Goal: Task Accomplishment & Management: Manage account settings

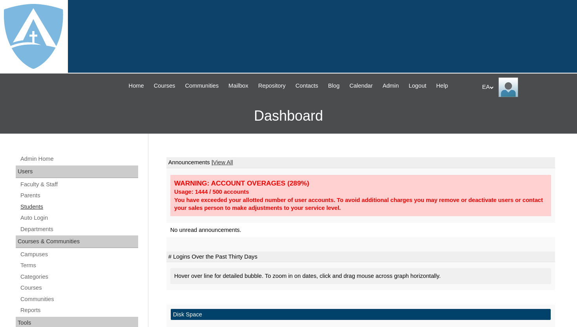
click at [38, 205] on link "Students" at bounding box center [79, 207] width 119 height 10
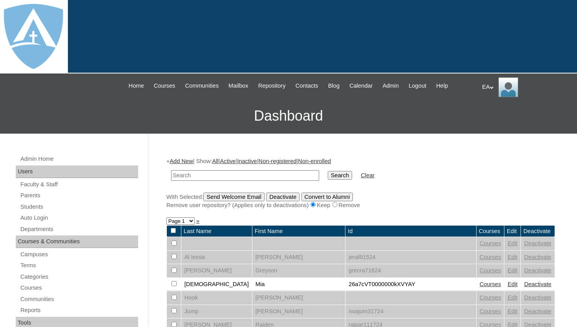
click at [222, 177] on input "text" at bounding box center [245, 175] width 148 height 11
type input "robert.riffle@enlightiumstudent.com"
click at [331, 175] on input "Search" at bounding box center [340, 175] width 24 height 9
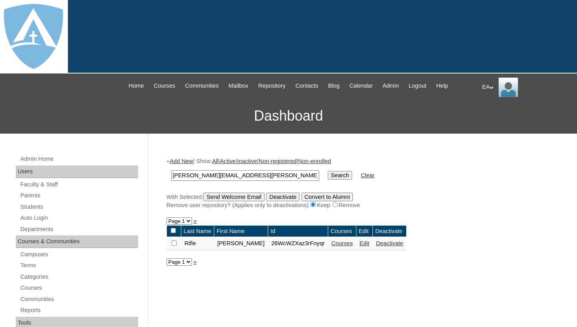
click at [360, 244] on link "Edit" at bounding box center [365, 243] width 10 height 6
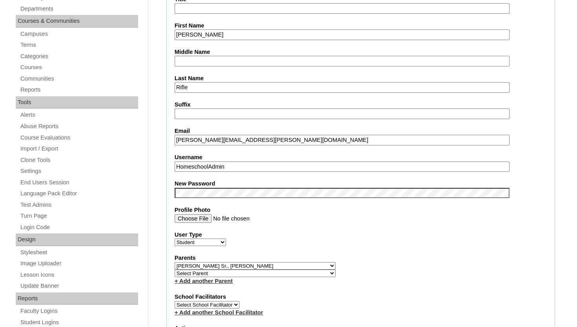
scroll to position [235, 0]
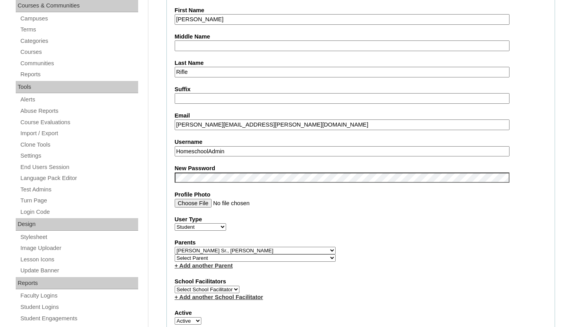
drag, startPoint x: 254, startPoint y: 149, endPoint x: 166, endPoint y: 147, distance: 87.5
click at [166, 147] on fieldset "Account Information User Id 26WcWZXaz3rFnyqr Title First Name Robert Middle Nam…" at bounding box center [360, 256] width 389 height 636
paste input "robert.riffle@enlightiumstudent.com"
type input "robert.riffle@enlightiumstudent.com"
click at [534, 209] on fieldset "Account Information User Id 26WcWZXaz3rFnyqr Title First Name Robert Middle Nam…" at bounding box center [360, 256] width 389 height 636
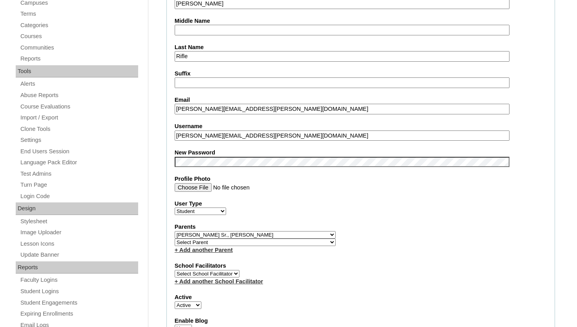
click at [533, 206] on fieldset "Account Information User Id 26WcWZXaz3rFnyqr Title First Name Robert Middle Nam…" at bounding box center [360, 240] width 389 height 636
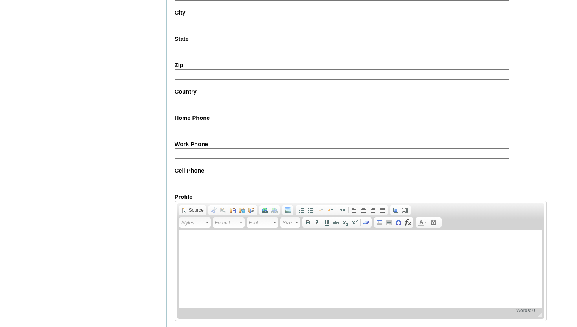
scroll to position [913, 0]
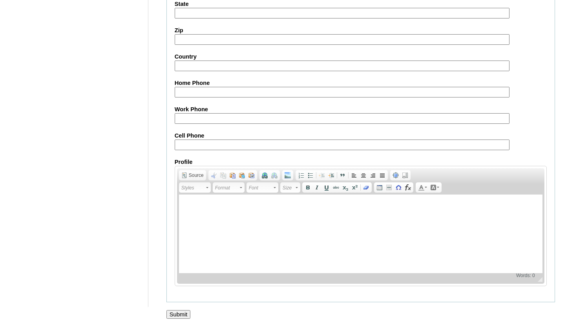
click at [180, 310] on input "Submit" at bounding box center [178, 314] width 24 height 9
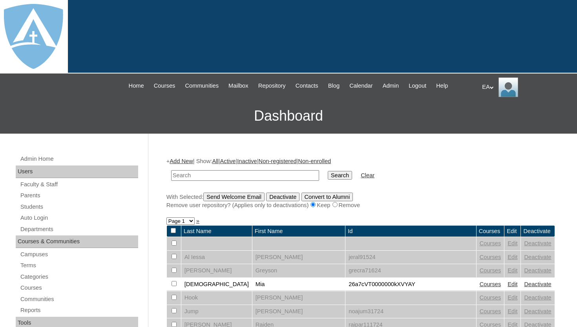
click at [443, 181] on form "Search Clear" at bounding box center [360, 175] width 389 height 20
click at [160, 88] on span "Courses" at bounding box center [165, 85] width 22 height 9
